Goal: Find specific fact: Find specific page/section

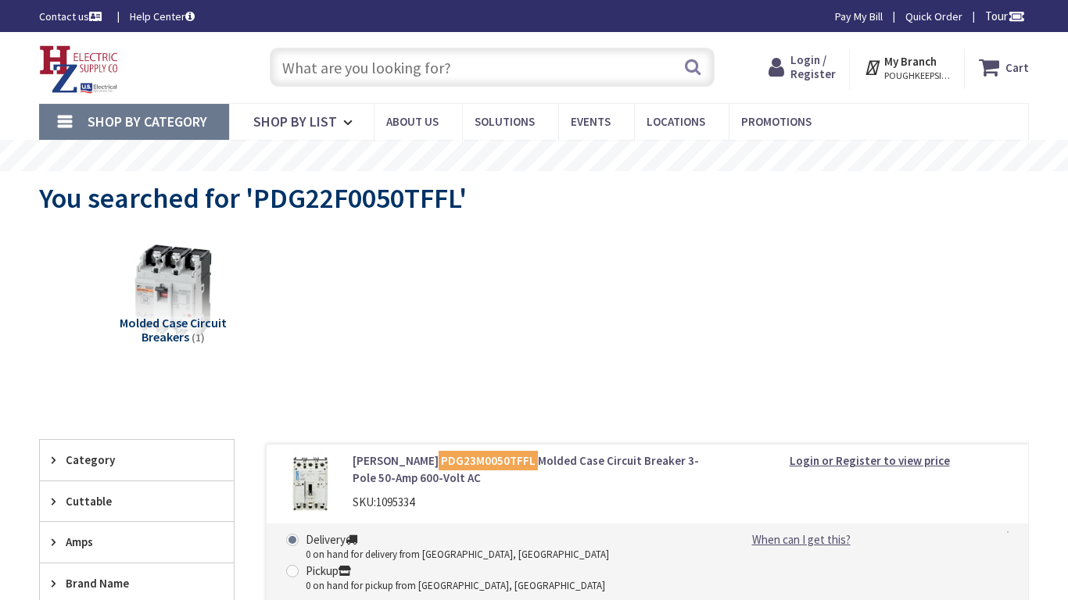
type input "[PERSON_NAME] Dr, [DATE][GEOGRAPHIC_DATA], [GEOGRAPHIC_DATA]"
